Goal: Task Accomplishment & Management: Use online tool/utility

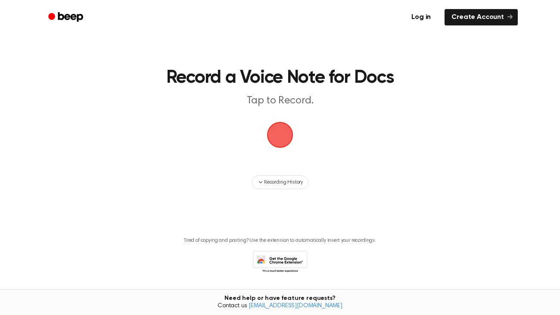
click at [282, 132] on span "button" at bounding box center [279, 134] width 29 height 29
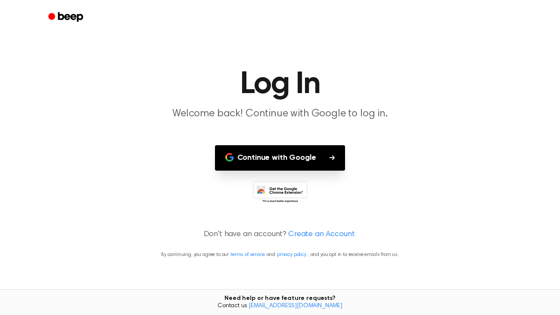
click at [283, 165] on button "Continue with Google" at bounding box center [280, 157] width 131 height 25
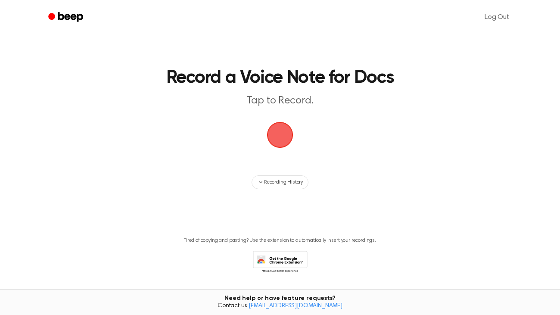
click at [280, 133] on span "button" at bounding box center [280, 135] width 28 height 28
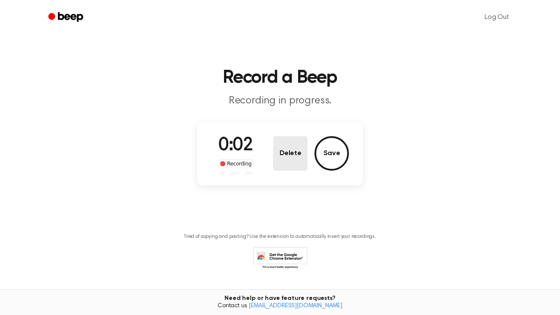
click at [293, 155] on button "Delete" at bounding box center [290, 153] width 34 height 34
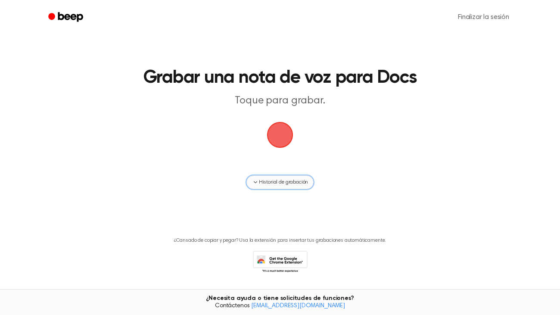
click at [284, 182] on font "Historial de grabación" at bounding box center [283, 182] width 49 height 5
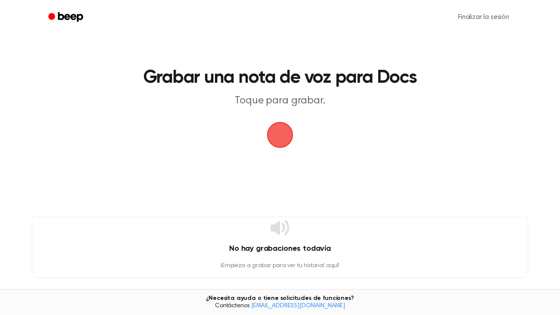
click at [285, 236] on icon at bounding box center [280, 227] width 21 height 21
click at [290, 145] on span "button" at bounding box center [280, 135] width 34 height 34
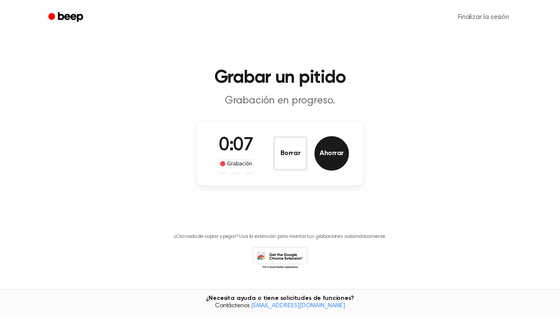
click at [340, 156] on font "Ahorrar" at bounding box center [332, 153] width 24 height 7
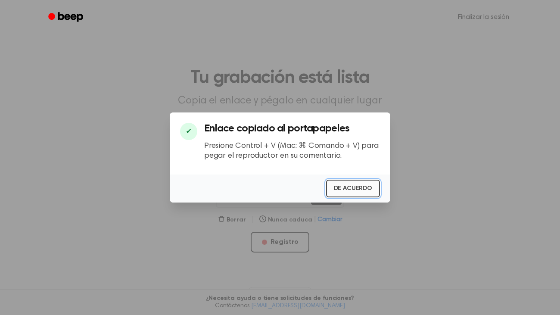
click at [362, 190] on font "DE ACUERDO" at bounding box center [353, 188] width 38 height 6
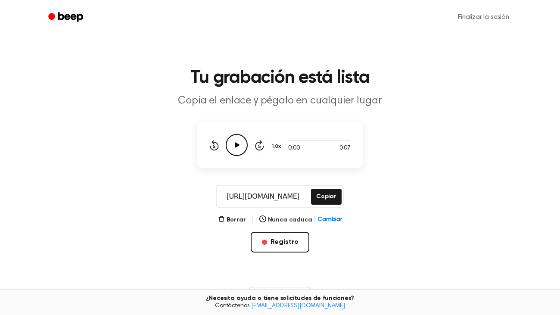
click at [240, 148] on icon "Play Audio" at bounding box center [237, 145] width 22 height 22
click at [238, 219] on font "Borrar" at bounding box center [236, 220] width 19 height 6
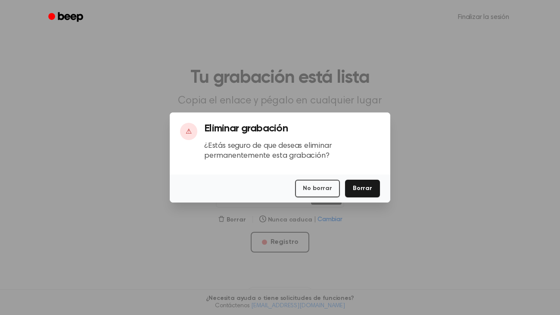
click at [359, 207] on div at bounding box center [280, 157] width 560 height 315
click at [363, 197] on button "Borrar" at bounding box center [362, 189] width 35 height 18
